Goal: Transaction & Acquisition: Purchase product/service

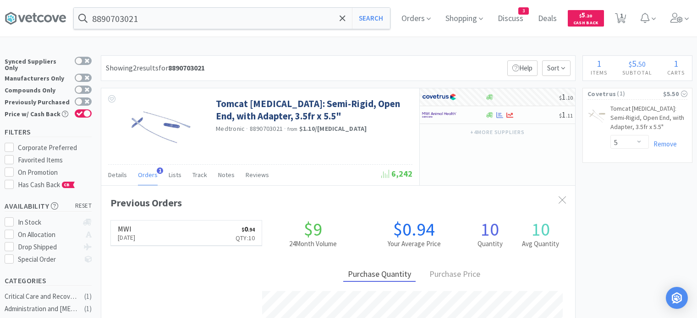
select select "5"
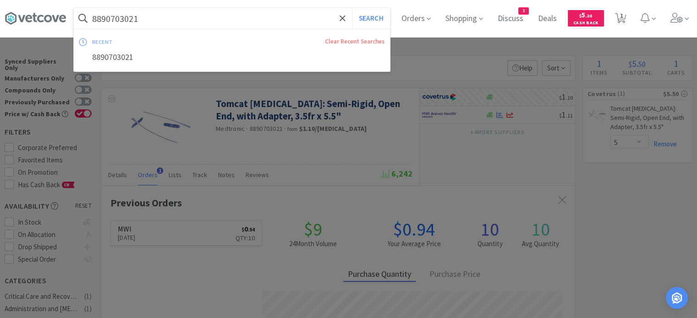
click at [263, 18] on input "8890703021" at bounding box center [232, 18] width 316 height 21
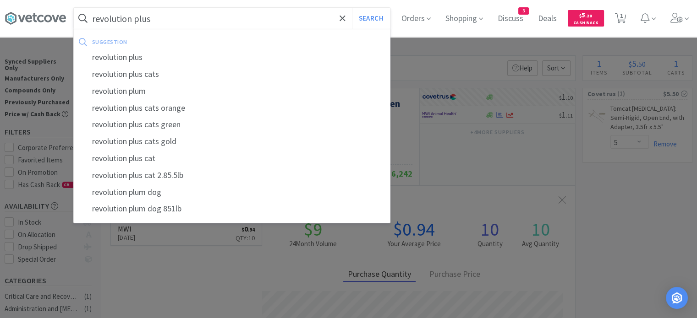
click at [352, 8] on button "Search" at bounding box center [371, 18] width 38 height 21
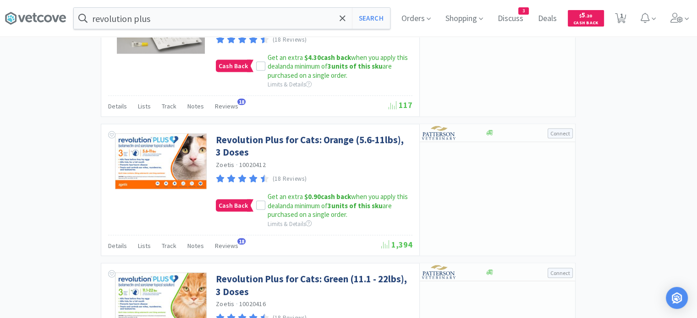
scroll to position [1912, 0]
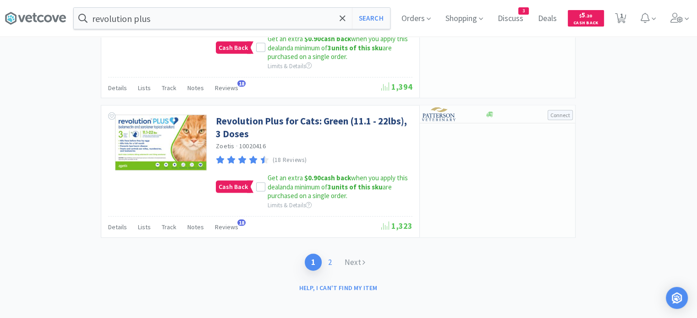
click at [332, 257] on link "2" at bounding box center [330, 262] width 16 height 17
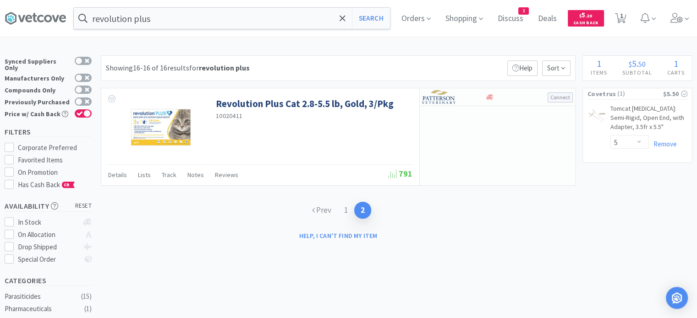
click at [348, 210] on link "1" at bounding box center [346, 210] width 16 height 17
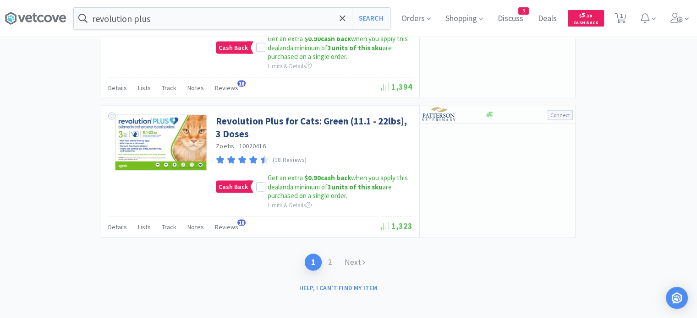
scroll to position [1911, 0]
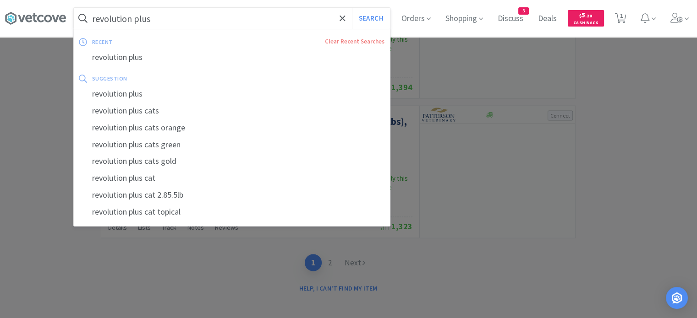
click at [263, 14] on input "revolution plus" at bounding box center [232, 18] width 316 height 21
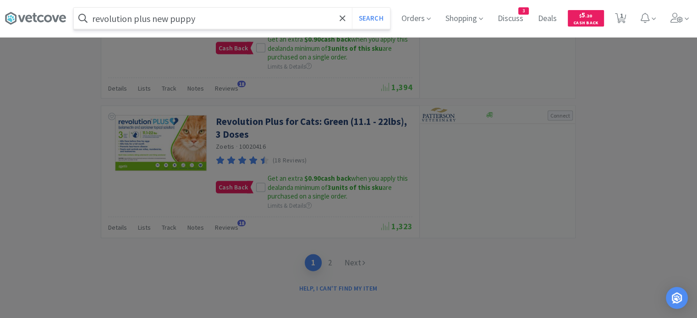
click at [352, 8] on button "Search" at bounding box center [371, 18] width 38 height 21
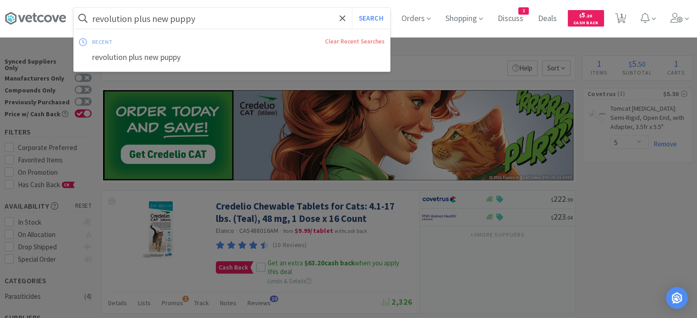
click at [215, 19] on input "revolution plus new puppy" at bounding box center [232, 18] width 316 height 21
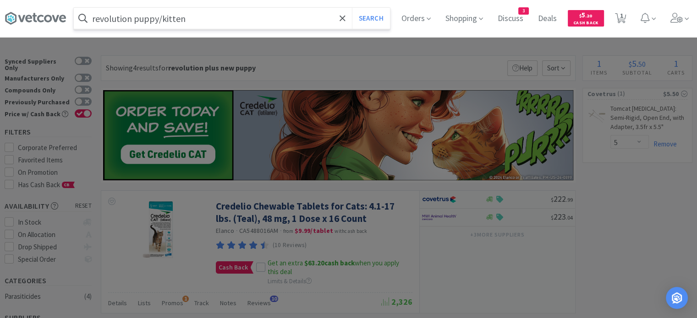
click at [352, 8] on button "Search" at bounding box center [371, 18] width 38 height 21
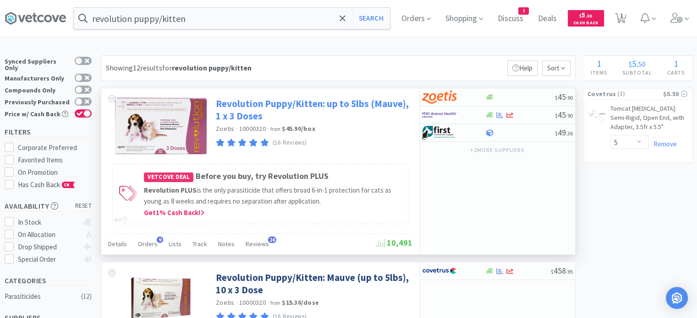
click at [389, 103] on link "Revolution Puppy/Kitten: up to 5lbs (Mauve), 1 x 3 Doses" at bounding box center [313, 110] width 194 height 25
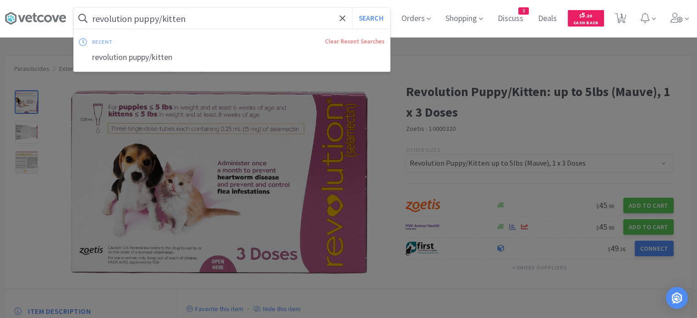
click at [334, 18] on input "revolution puppy/kitten" at bounding box center [232, 18] width 316 height 21
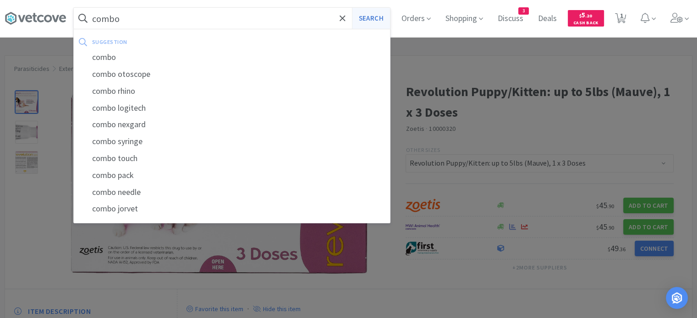
type input "combo"
click at [381, 16] on button "Search" at bounding box center [371, 18] width 38 height 21
select select "5"
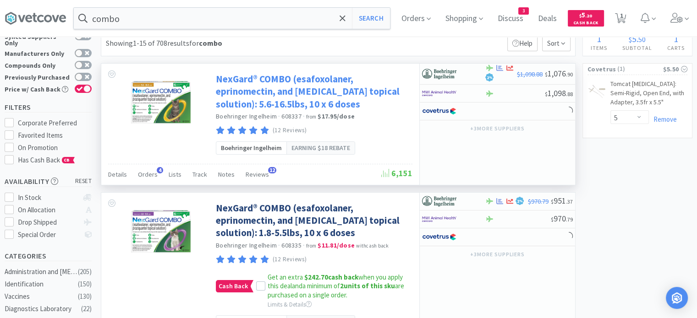
scroll to position [25, 0]
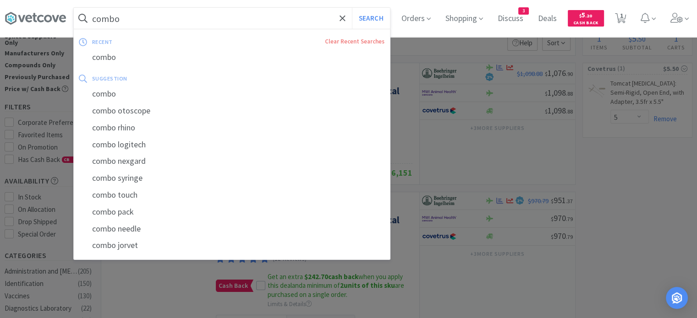
click at [334, 22] on input "combo" at bounding box center [232, 18] width 316 height 21
click at [336, 22] on input "combo" at bounding box center [232, 18] width 316 height 21
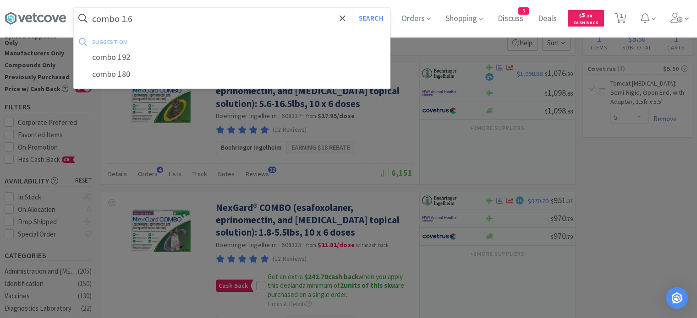
type input "combo 1.6"
click at [352, 8] on button "Search" at bounding box center [371, 18] width 38 height 21
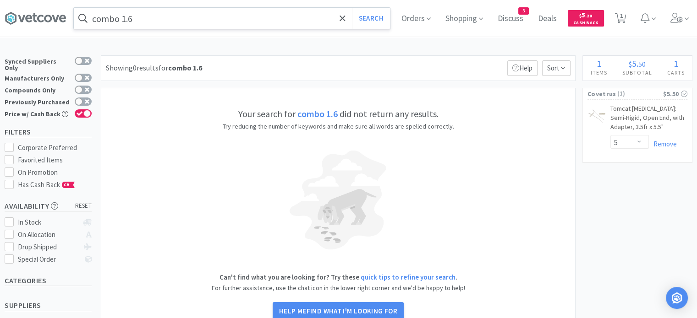
click at [336, 22] on input "combo 1.6" at bounding box center [232, 18] width 316 height 21
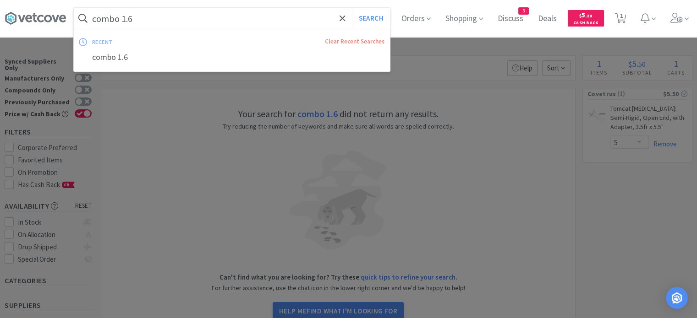
click at [336, 22] on input "combo 1.6" at bounding box center [232, 18] width 316 height 21
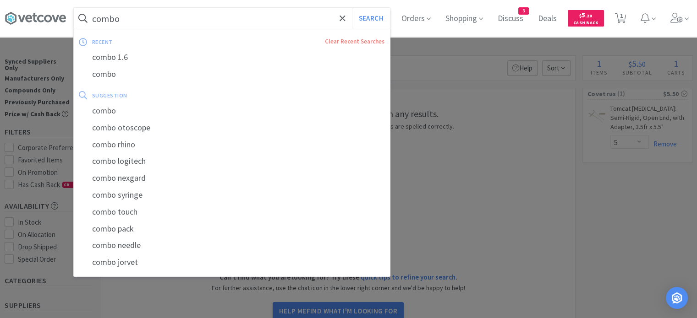
type input "combo"
click at [352, 8] on button "Search" at bounding box center [371, 18] width 38 height 21
